Goal: Check status

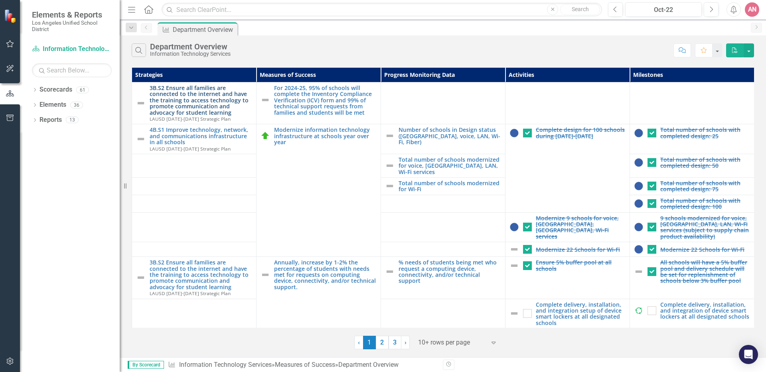
click at [221, 99] on link "3B.S2 Ensure all families are connected to the internet and have the training t…" at bounding box center [201, 100] width 102 height 31
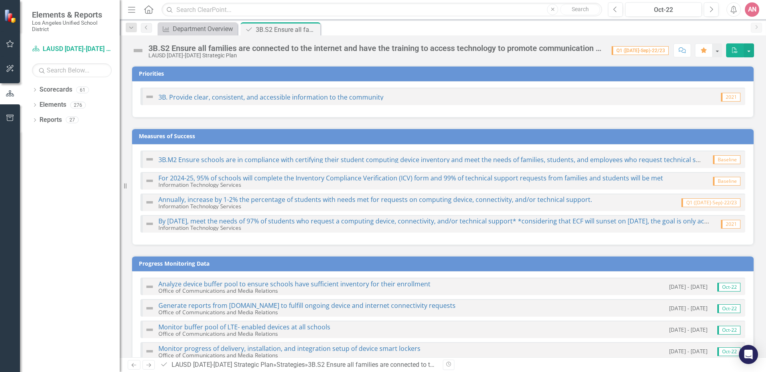
click at [14, 42] on icon "button" at bounding box center [10, 44] width 8 height 6
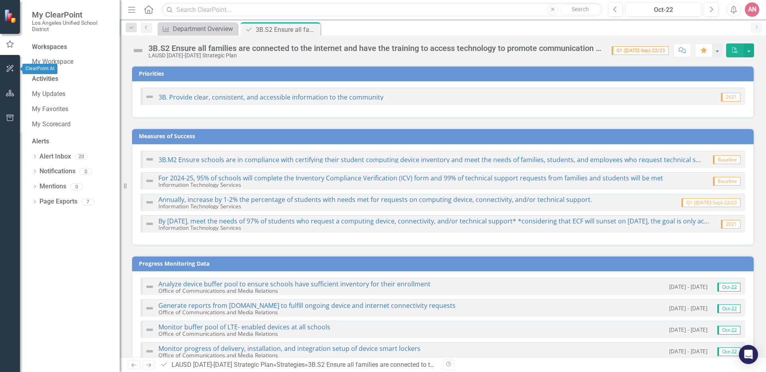
click at [11, 61] on button "button" at bounding box center [10, 69] width 18 height 17
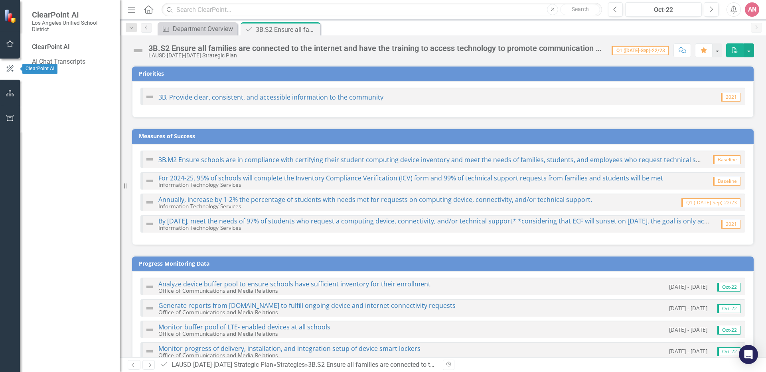
click at [12, 50] on button "button" at bounding box center [10, 44] width 18 height 17
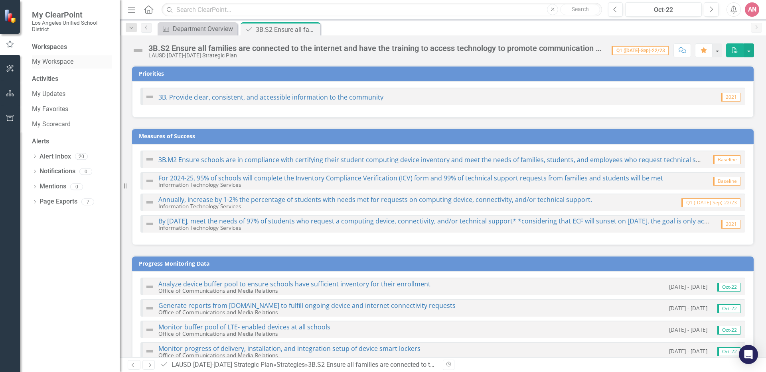
click at [59, 61] on link "My Workspace" at bounding box center [72, 61] width 80 height 9
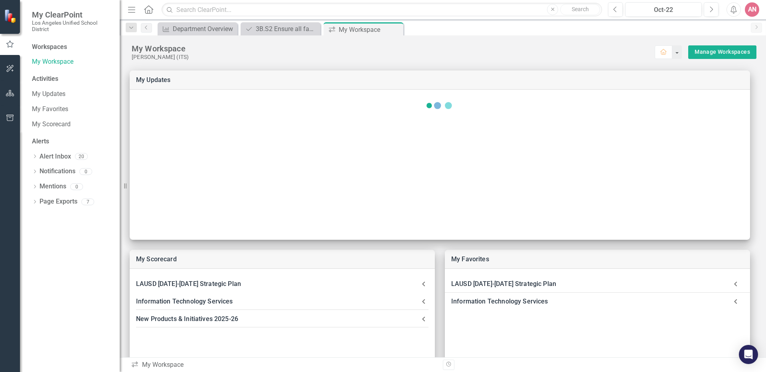
click at [12, 67] on icon "button" at bounding box center [10, 68] width 8 height 6
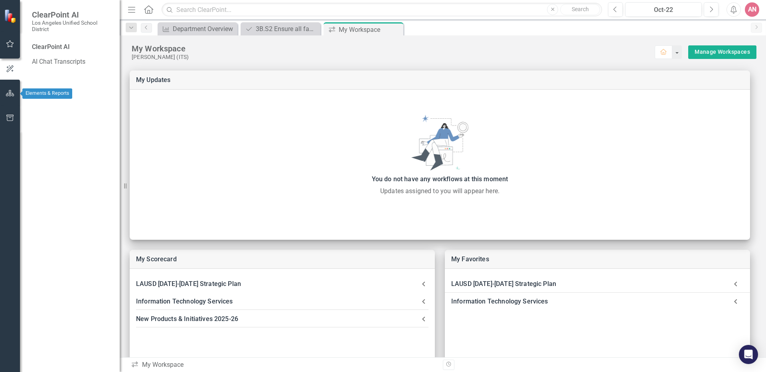
click at [11, 97] on button "button" at bounding box center [10, 93] width 18 height 17
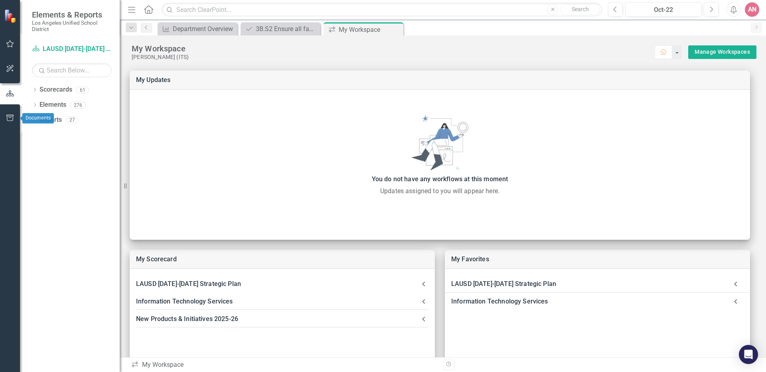
click at [6, 117] on icon "button" at bounding box center [10, 118] width 8 height 6
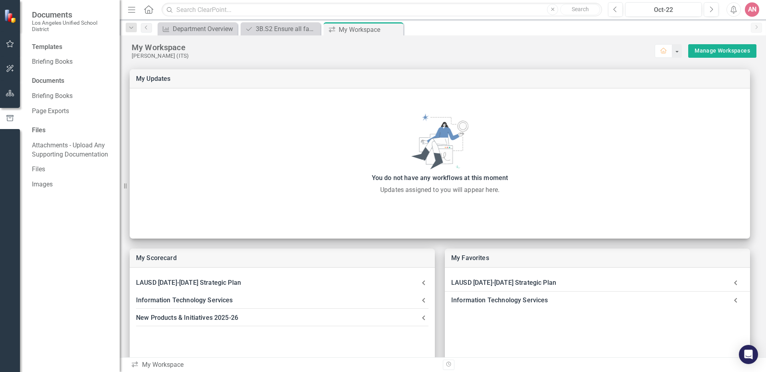
scroll to position [2, 0]
click at [281, 30] on div "3B.S2 Ensure all families are connected to the internet and have the training t…" at bounding box center [282, 29] width 53 height 10
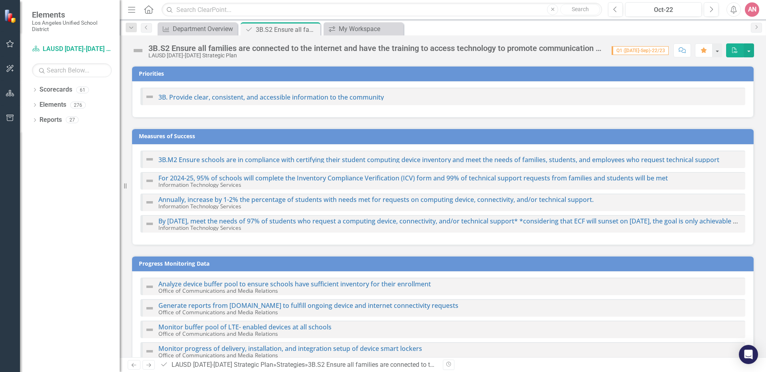
checkbox input "true"
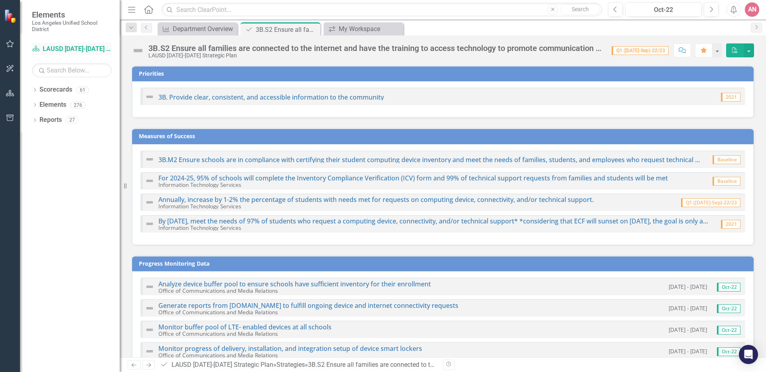
click at [77, 51] on link "Scorecard LAUSD [DATE]-[DATE] Strategic Plan" at bounding box center [72, 49] width 80 height 9
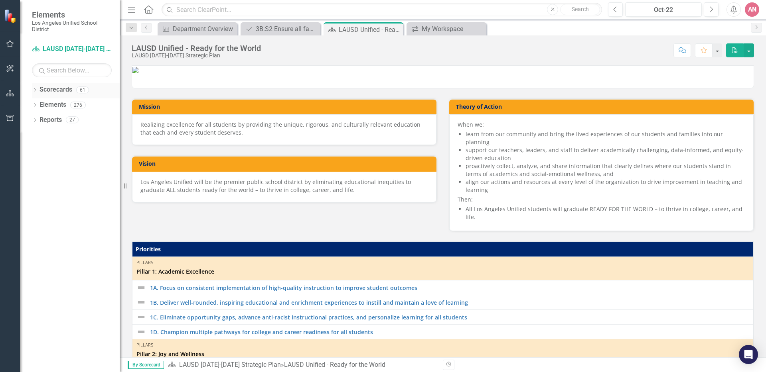
click at [41, 89] on link "Scorecards" at bounding box center [55, 89] width 33 height 9
click at [67, 90] on link "Scorecards" at bounding box center [55, 89] width 33 height 9
click at [39, 89] on div "Dropdown Scorecards 61" at bounding box center [76, 90] width 88 height 15
click at [47, 89] on link "Scorecards" at bounding box center [55, 89] width 33 height 9
click at [35, 89] on icon at bounding box center [35, 90] width 2 height 4
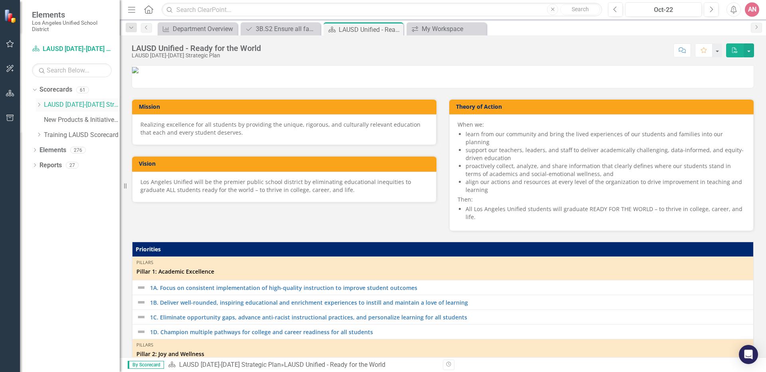
click at [59, 105] on link "LAUSD [DATE]-[DATE] Strategic Plan" at bounding box center [82, 104] width 76 height 9
click at [39, 104] on icon "Dropdown" at bounding box center [39, 104] width 6 height 5
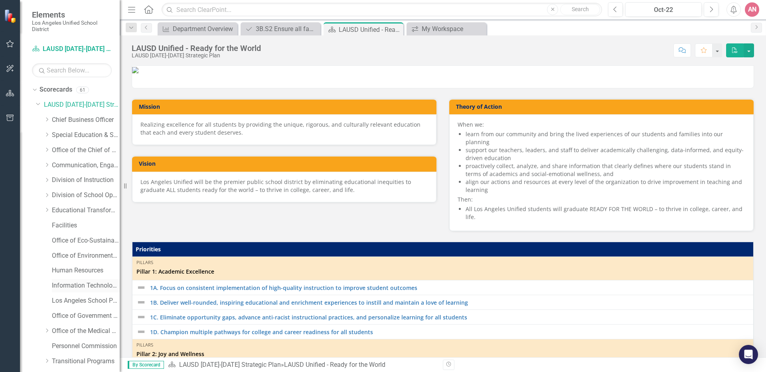
click at [84, 288] on link "Information Technology Services" at bounding box center [86, 286] width 68 height 9
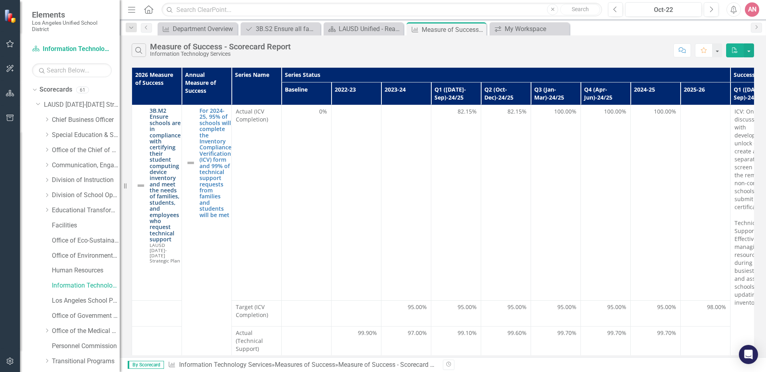
click at [157, 183] on link "3B.M2 Ensure schools are in compliance with certifying their student computing …" at bounding box center [165, 175] width 31 height 135
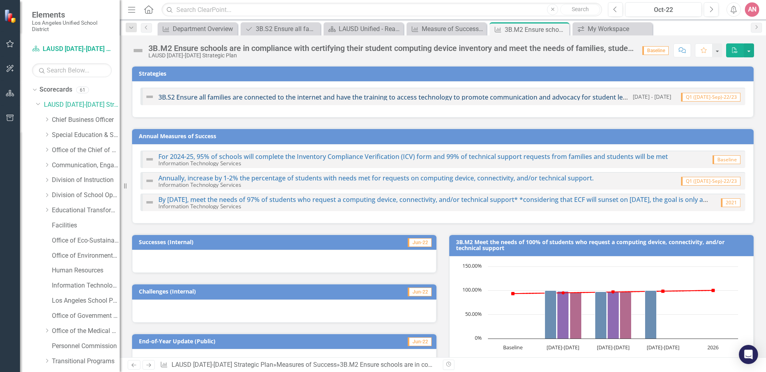
click at [323, 97] on link "3B.S2 Ensure all families are connected to the internet and have the training t…" at bounding box center [400, 97] width 484 height 9
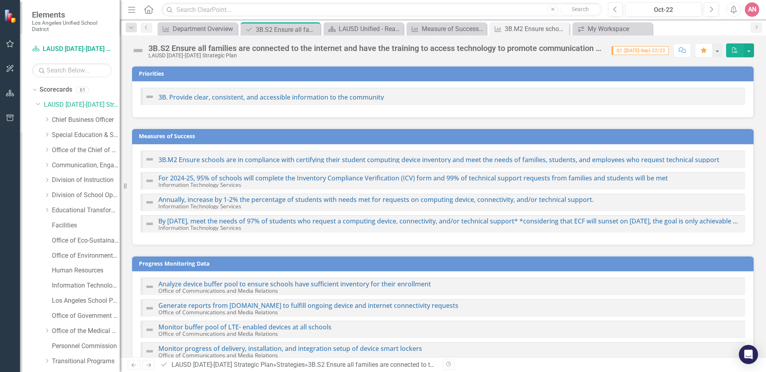
checkbox input "true"
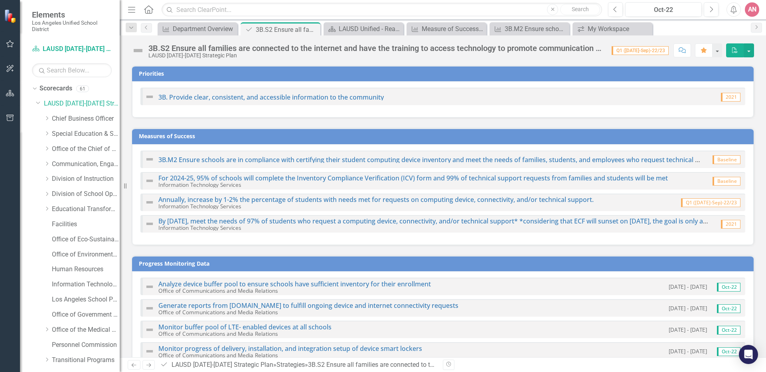
scroll to position [2, 0]
